Goal: Check status: Check status

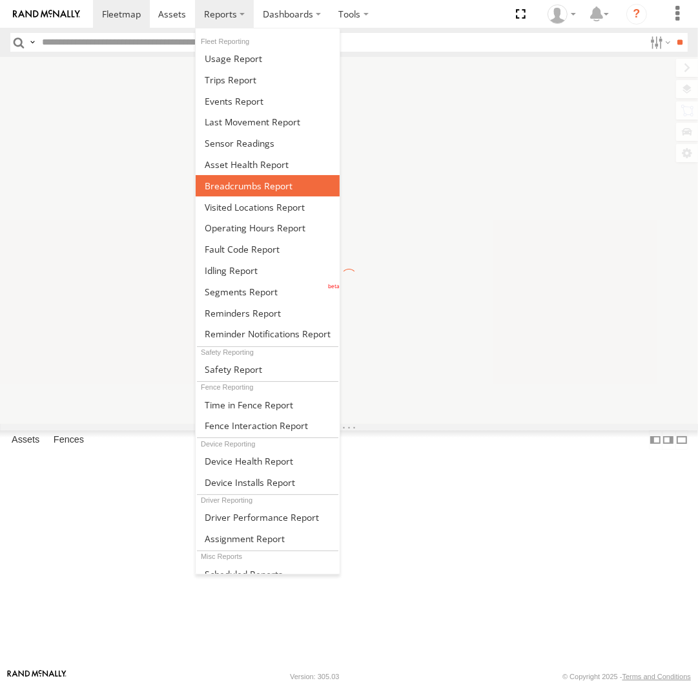
click at [284, 189] on span at bounding box center [249, 186] width 88 height 12
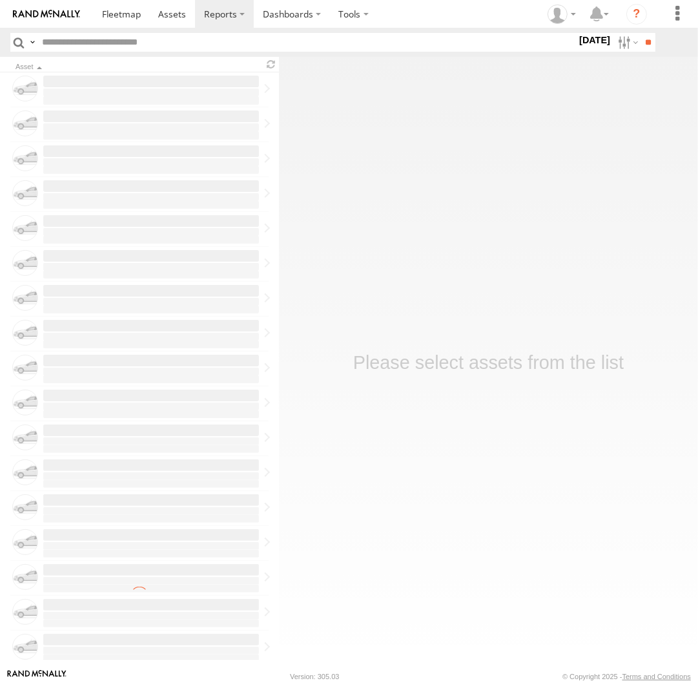
click at [0, 0] on label at bounding box center [0, 0] width 0 height 0
click at [645, 48] on input "**" at bounding box center [648, 42] width 15 height 19
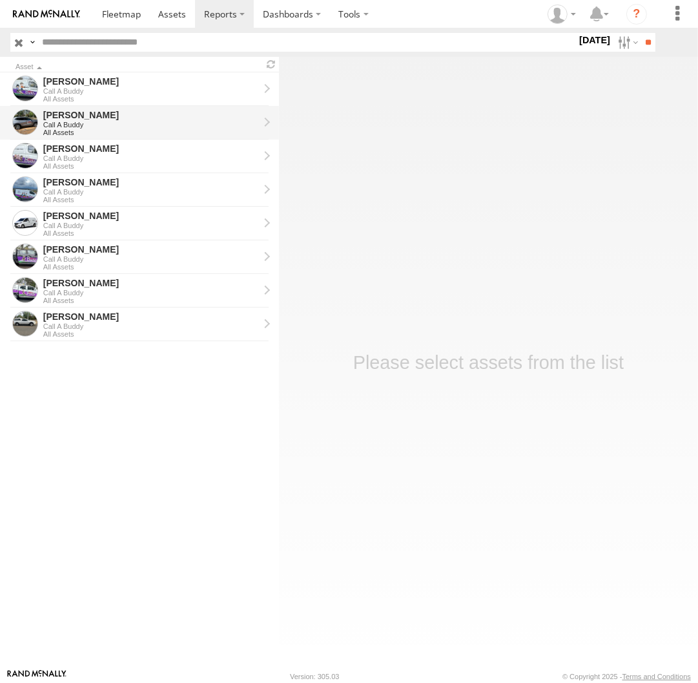
click at [92, 131] on div "All Assets" at bounding box center [151, 133] width 216 height 8
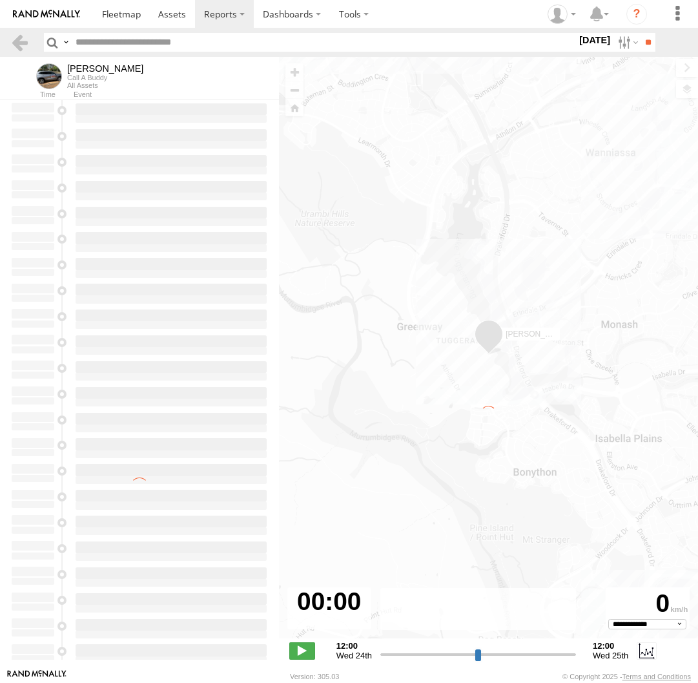
select select "**********"
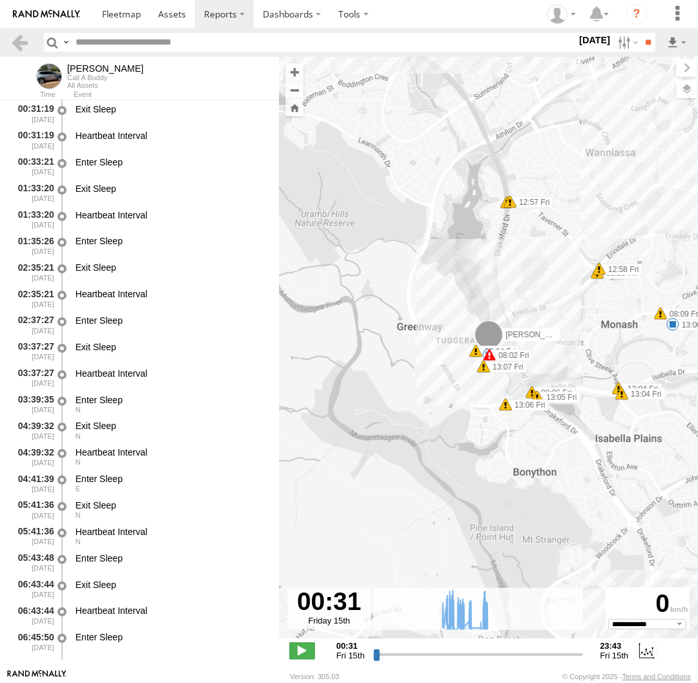
type input "**********"
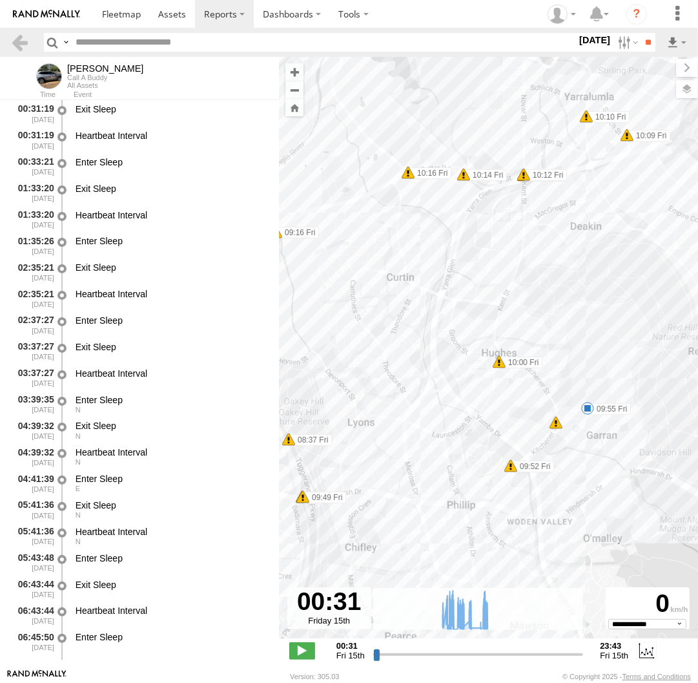
drag, startPoint x: 619, startPoint y: 440, endPoint x: 524, endPoint y: 402, distance: 102.5
click at [524, 402] on div "Chris 08:02 Fri 08:11 Fri 09:16 Fri 09:18 Fri 09:20 Fri 09:44 Fri 09:55 Fri 10:…" at bounding box center [488, 354] width 419 height 595
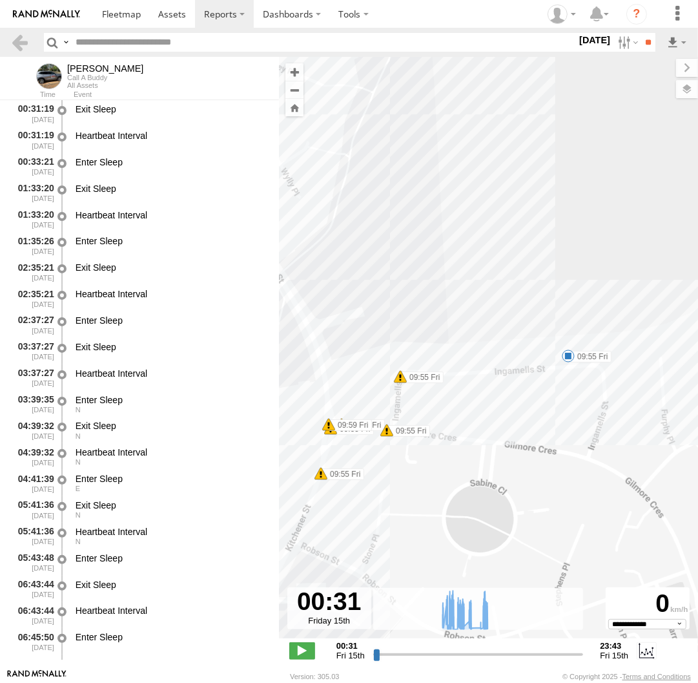
click at [567, 357] on span at bounding box center [568, 355] width 13 height 13
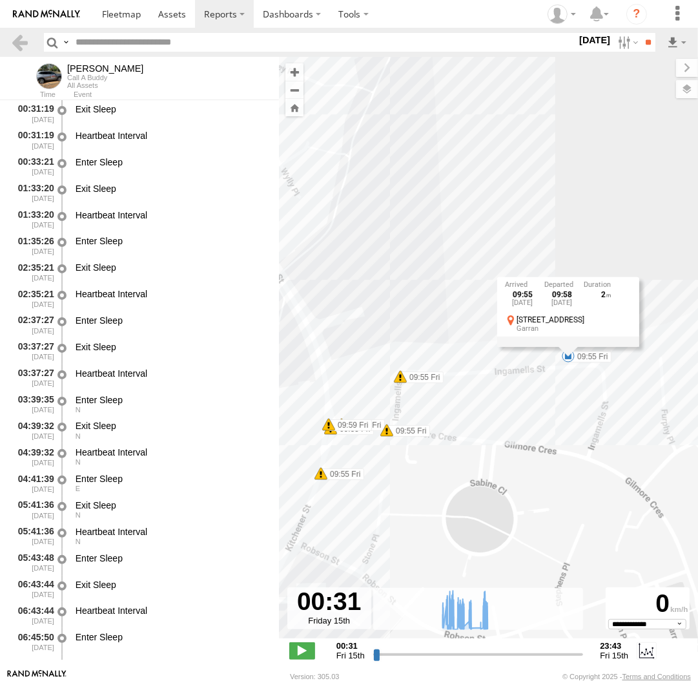
click at [437, 341] on div "Chris 08:02 Fri 08:11 Fri 09:16 Fri 09:18 Fri 09:20 Fri 09:44 Fri 09:55 Fri 10:…" at bounding box center [488, 354] width 419 height 595
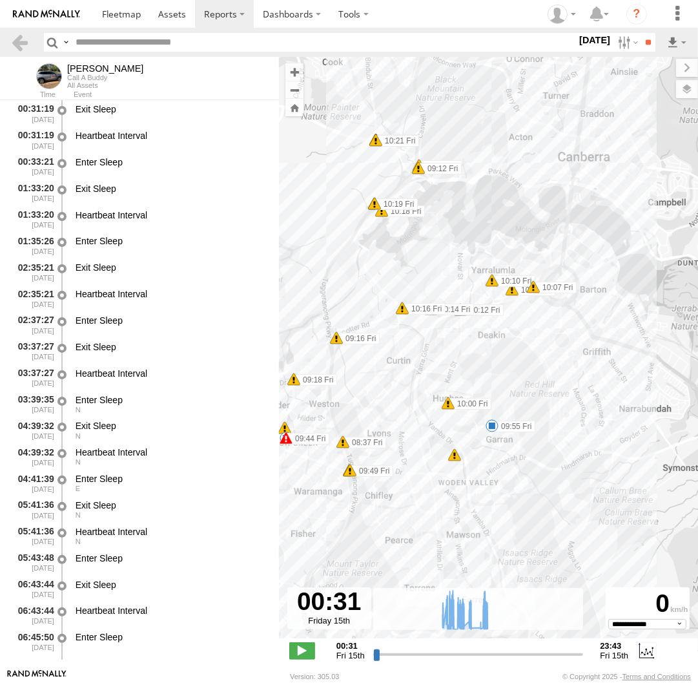
drag, startPoint x: 442, startPoint y: 270, endPoint x: 473, endPoint y: 327, distance: 65.3
click at [473, 327] on div "Chris 08:02 Fri 08:11 Fri 09:16 Fri 09:18 Fri 09:20 Fri 09:44 Fri 09:55 Fri 10:…" at bounding box center [488, 354] width 419 height 595
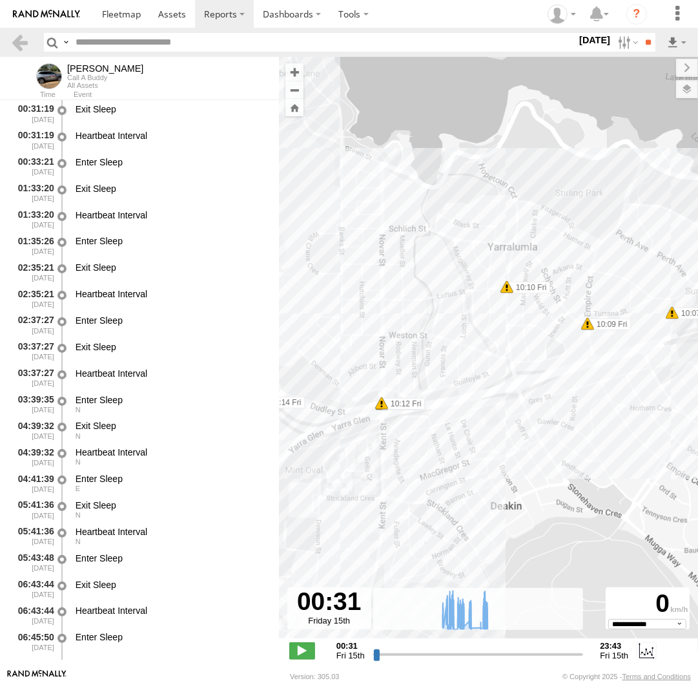
drag, startPoint x: 548, startPoint y: 394, endPoint x: 373, endPoint y: 443, distance: 182.4
click at [373, 443] on div "Chris 08:02 Fri 08:11 Fri 09:16 Fri 09:18 Fri 09:20 Fri 09:44 Fri 09:55 Fri 10:…" at bounding box center [488, 354] width 419 height 595
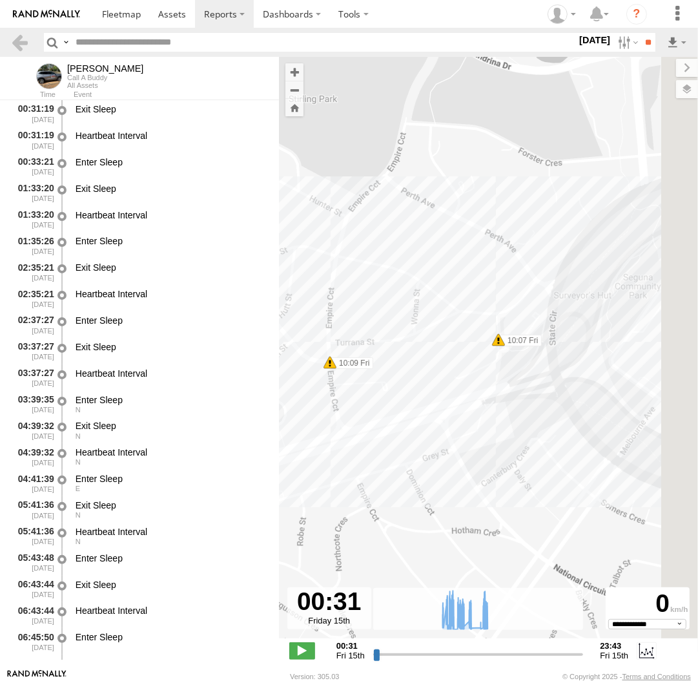
drag, startPoint x: 490, startPoint y: 347, endPoint x: 238, endPoint y: 371, distance: 252.4
click at [279, 371] on div "Chris 08:02 Fri 08:11 Fri 09:16 Fri 09:18 Fri 09:20 Fri 09:44 Fri 09:55 Fri 10:…" at bounding box center [488, 354] width 419 height 595
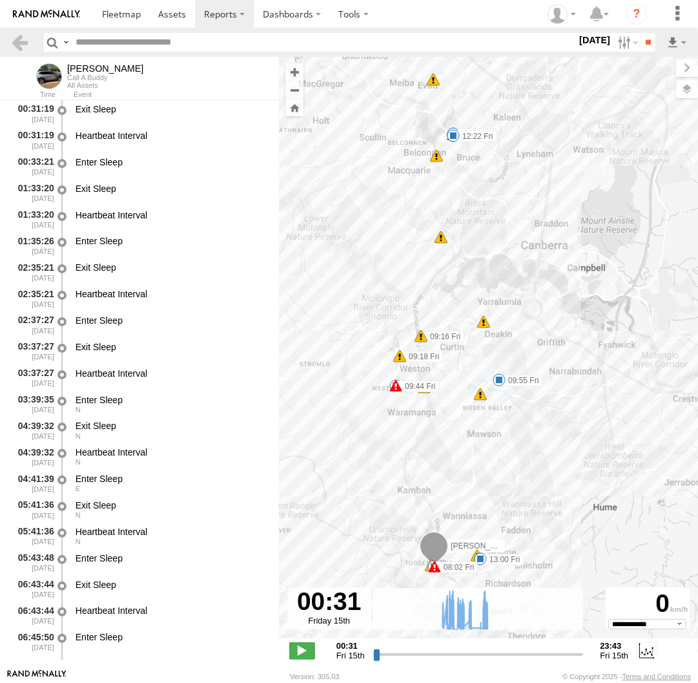
drag, startPoint x: 507, startPoint y: 371, endPoint x: 537, endPoint y: 344, distance: 40.7
click at [537, 344] on div "Chris 08:02 Fri 08:11 Fri 09:16 Fri 09:18 Fri 09:20 Fri 09:44 Fri 09:55 Fri 10:…" at bounding box center [488, 354] width 419 height 595
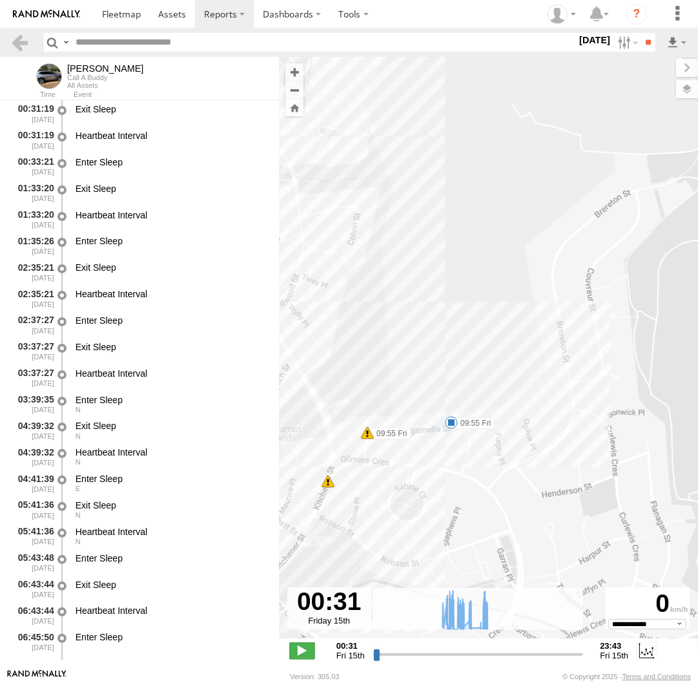
click at [451, 424] on span at bounding box center [451, 422] width 13 height 13
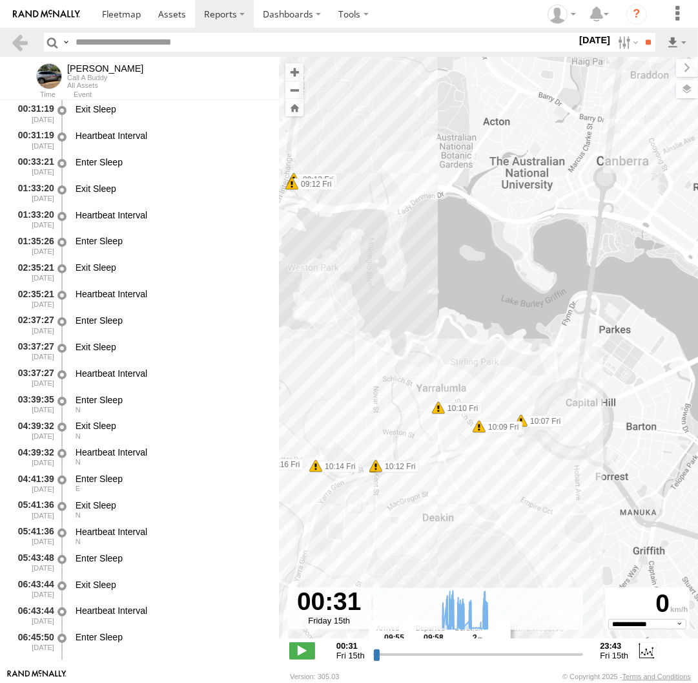
drag, startPoint x: 504, startPoint y: 180, endPoint x: 475, endPoint y: 515, distance: 337.0
click at [479, 519] on div "Chris 08:02 Fri 08:11 Fri 09:16 Fri 09:18 Fri 09:20 Fri 09:44 Fri 09:55 Fri 10:…" at bounding box center [488, 354] width 419 height 595
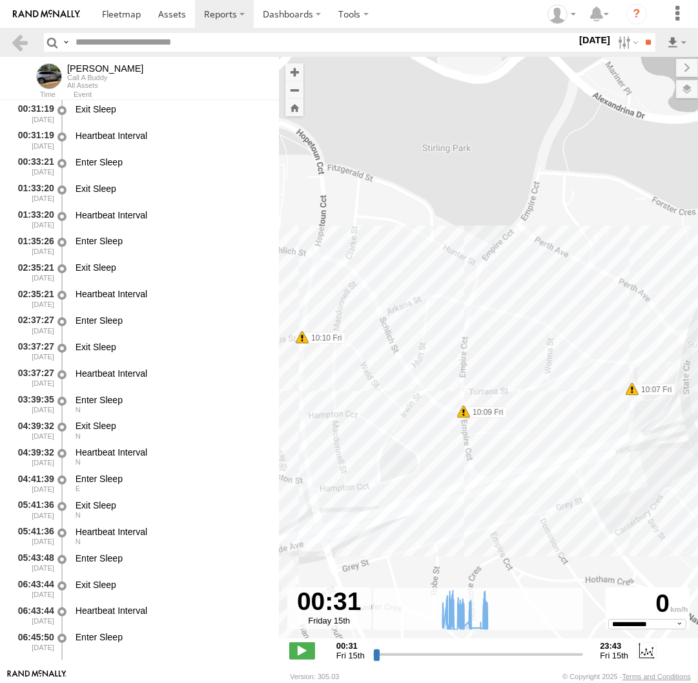
drag, startPoint x: 411, startPoint y: 305, endPoint x: 411, endPoint y: 424, distance: 118.8
click at [412, 425] on div "Chris 08:02 Fri 08:11 Fri 09:16 Fri 09:18 Fri 09:20 Fri 09:44 Fri 09:55 Fri 10:…" at bounding box center [488, 354] width 419 height 595
